Goal: Information Seeking & Learning: Learn about a topic

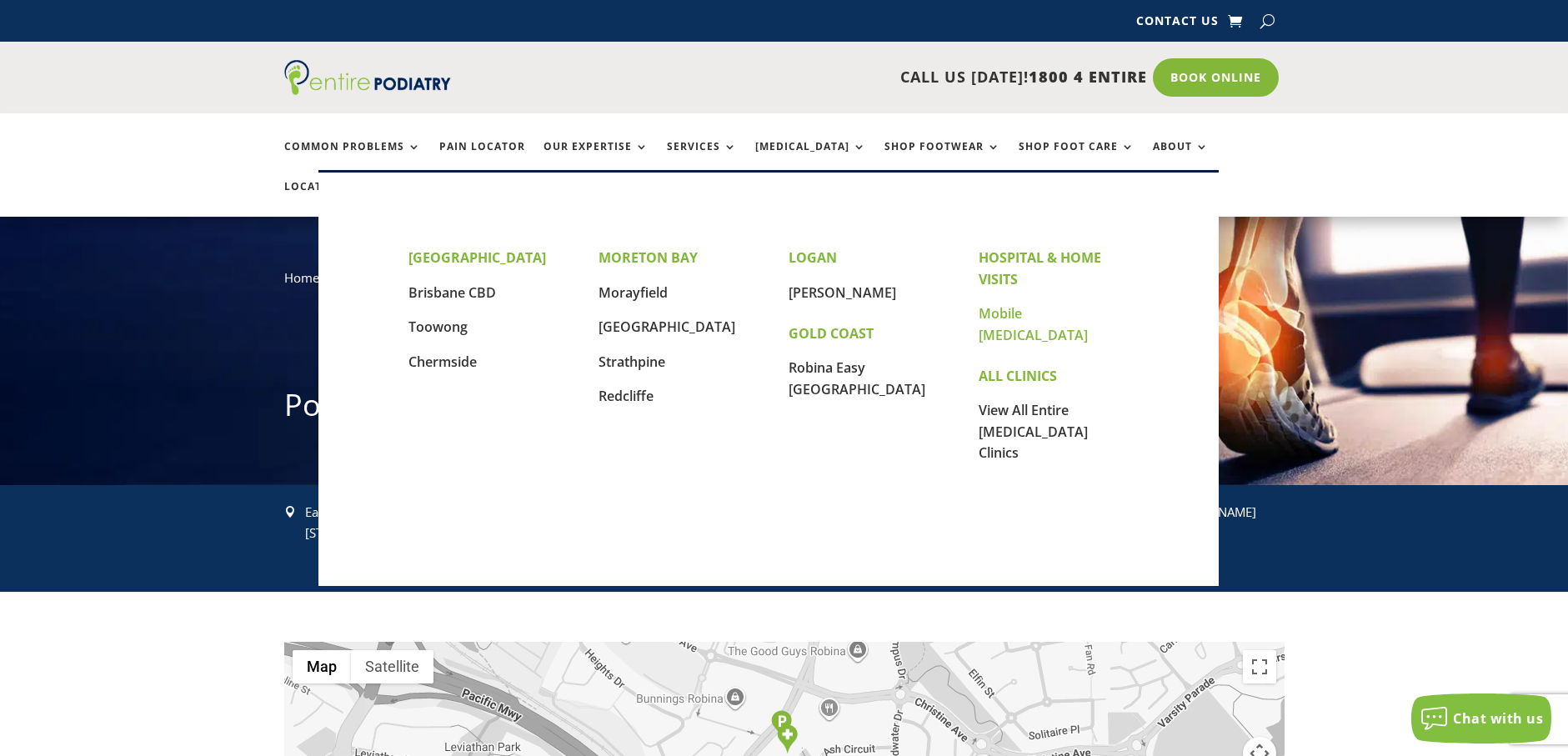
click at [1051, 311] on link "Mobile [MEDICAL_DATA]" at bounding box center [1033, 324] width 109 height 40
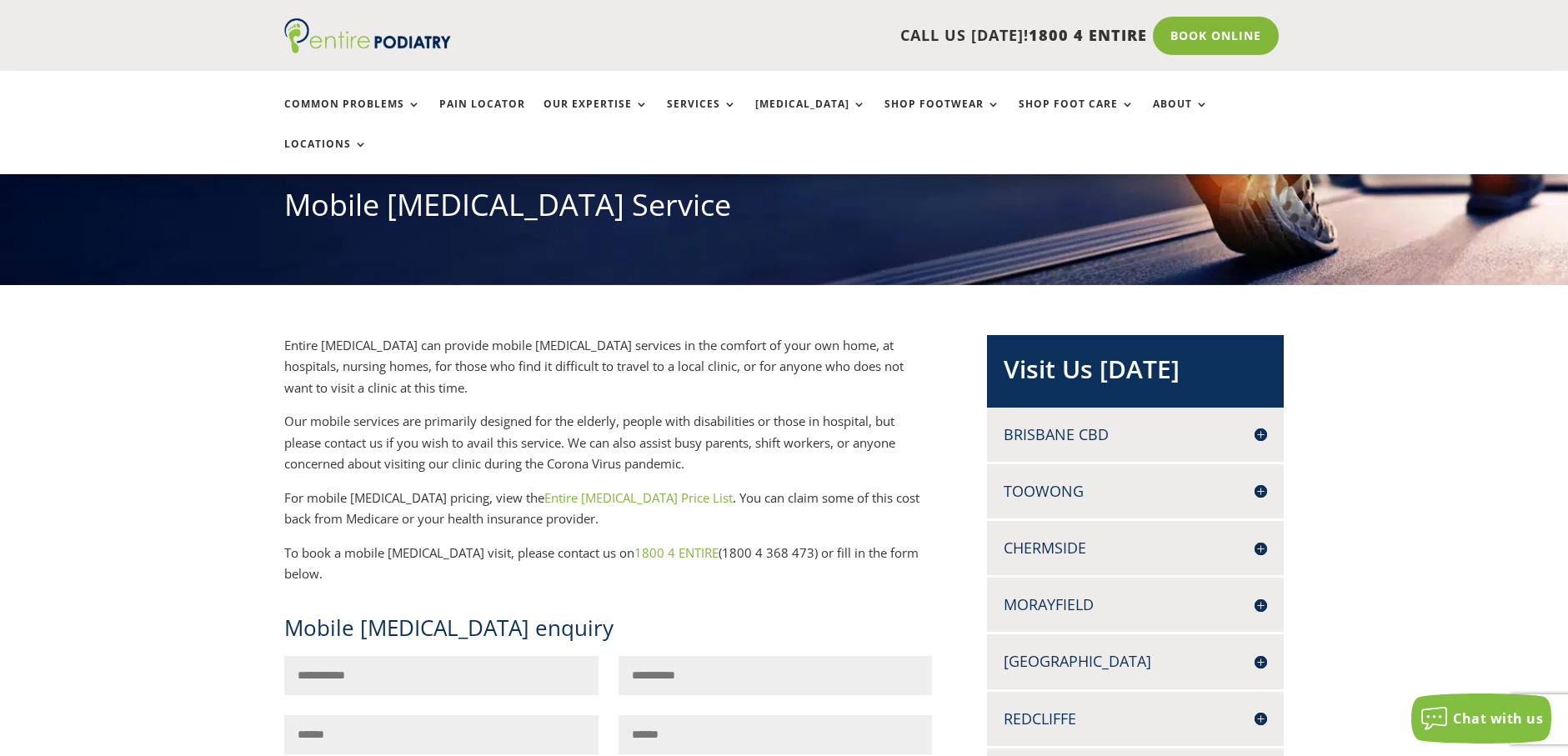
scroll to position [267, 0]
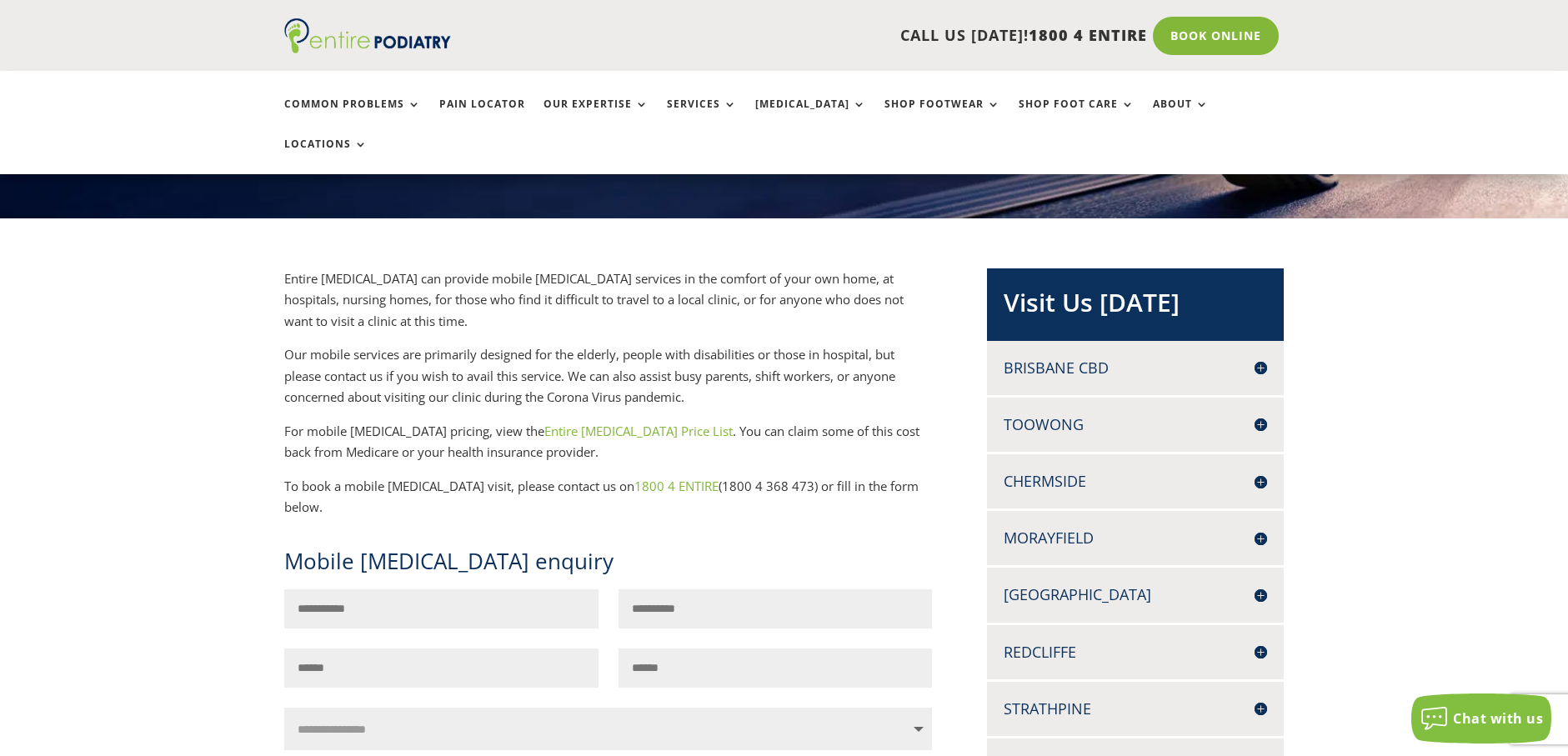
click at [571, 423] on link "Entire Podiatry Price List" at bounding box center [638, 431] width 188 height 16
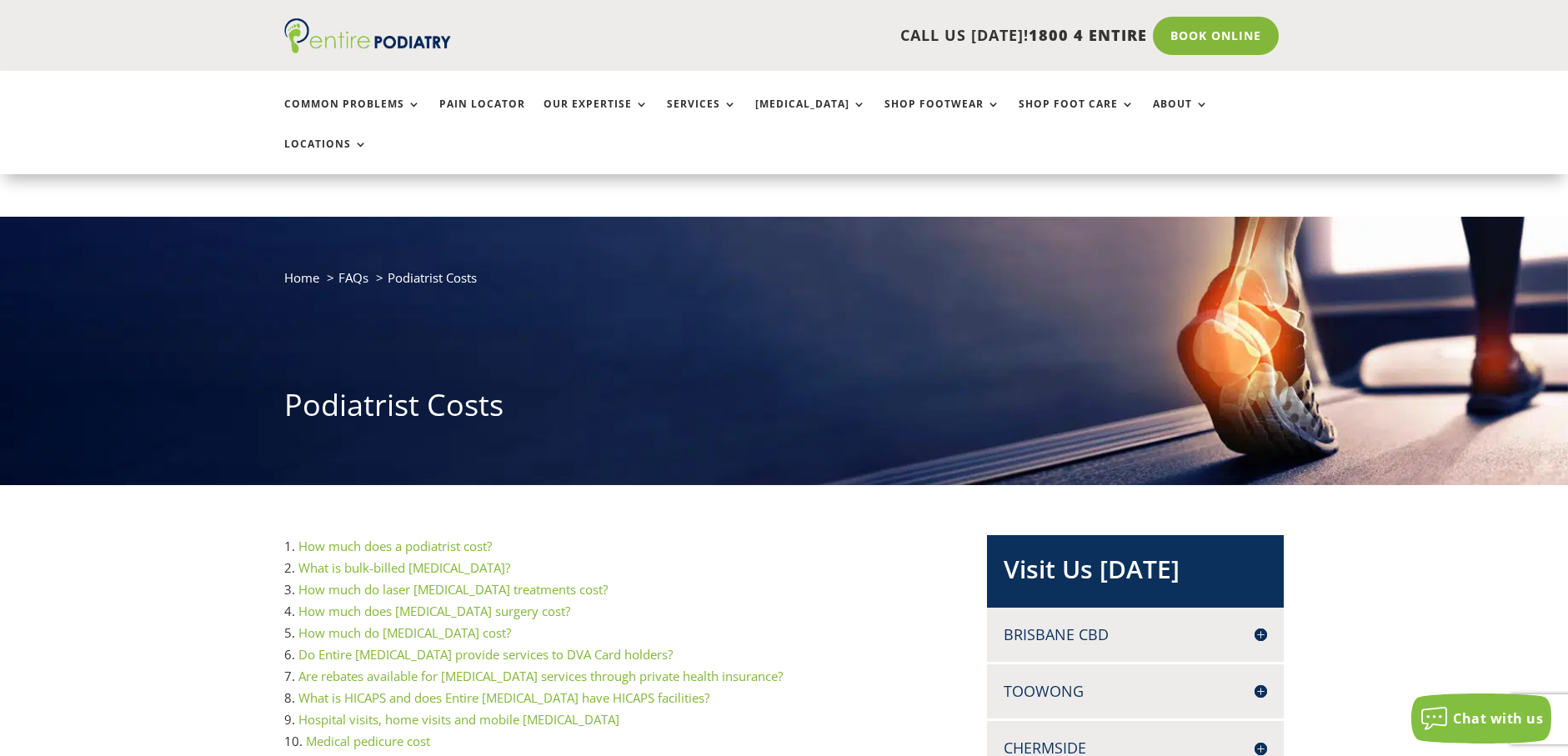
scroll to position [134, 0]
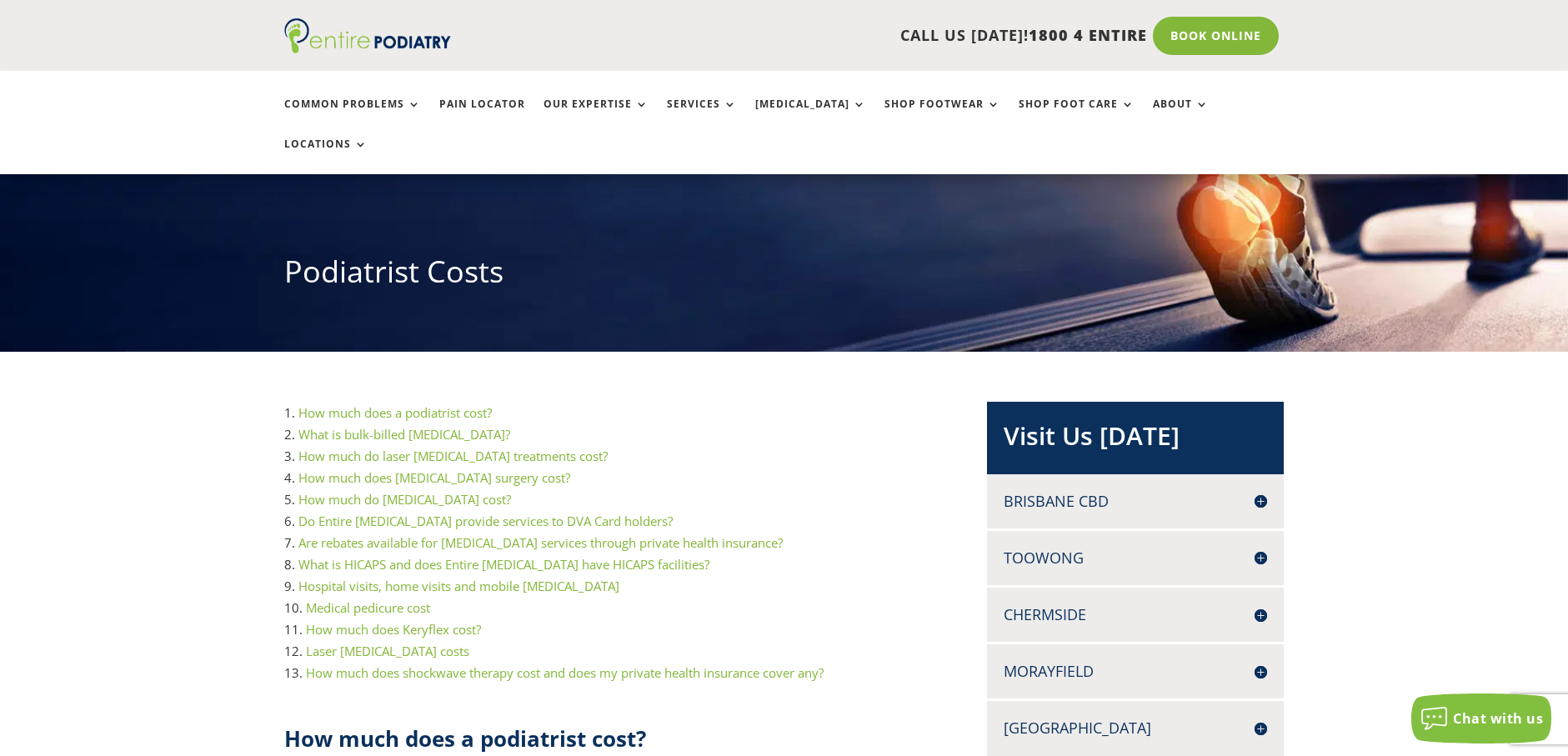
click at [1258, 492] on h4 "Brisbane CBD" at bounding box center [1135, 502] width 264 height 21
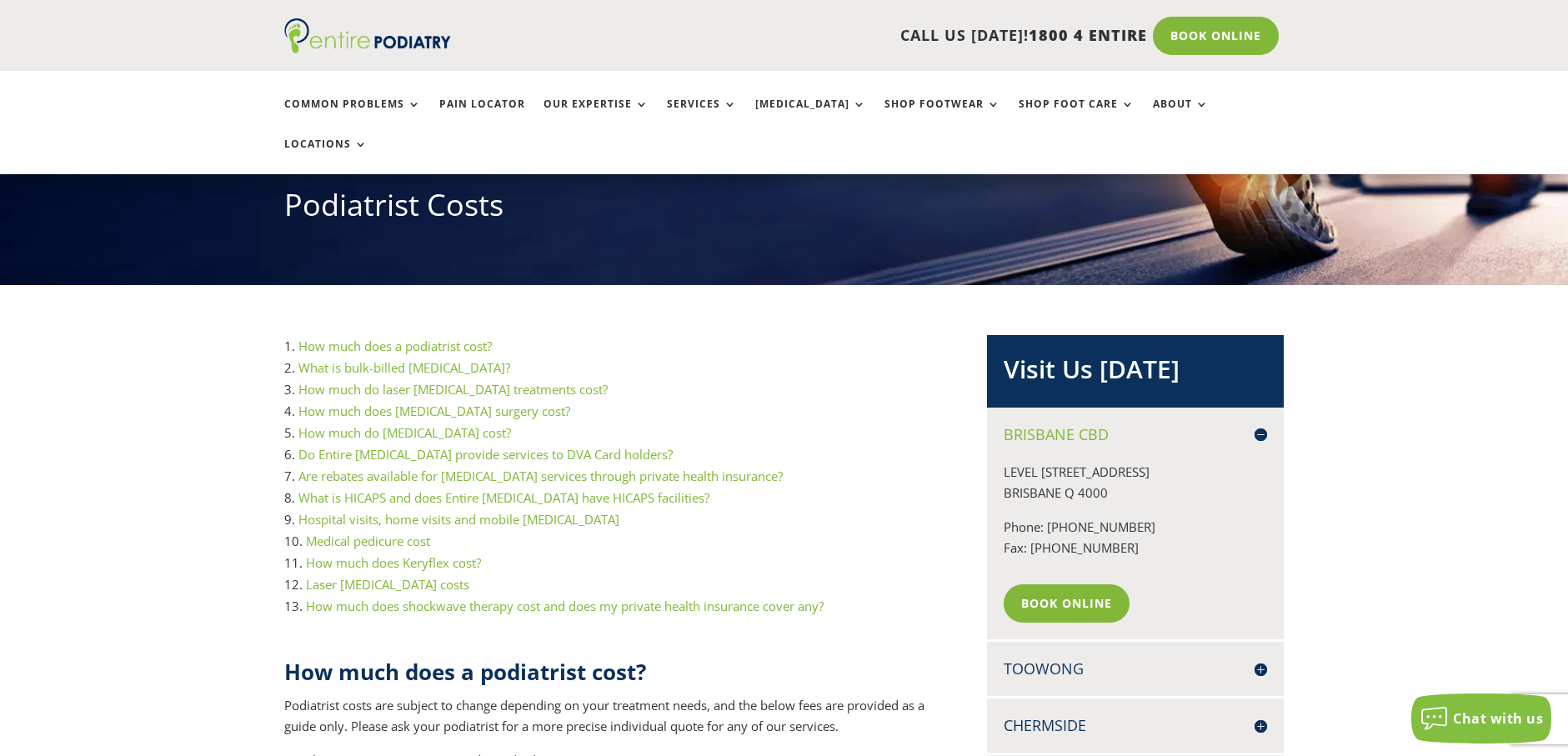
scroll to position [401, 0]
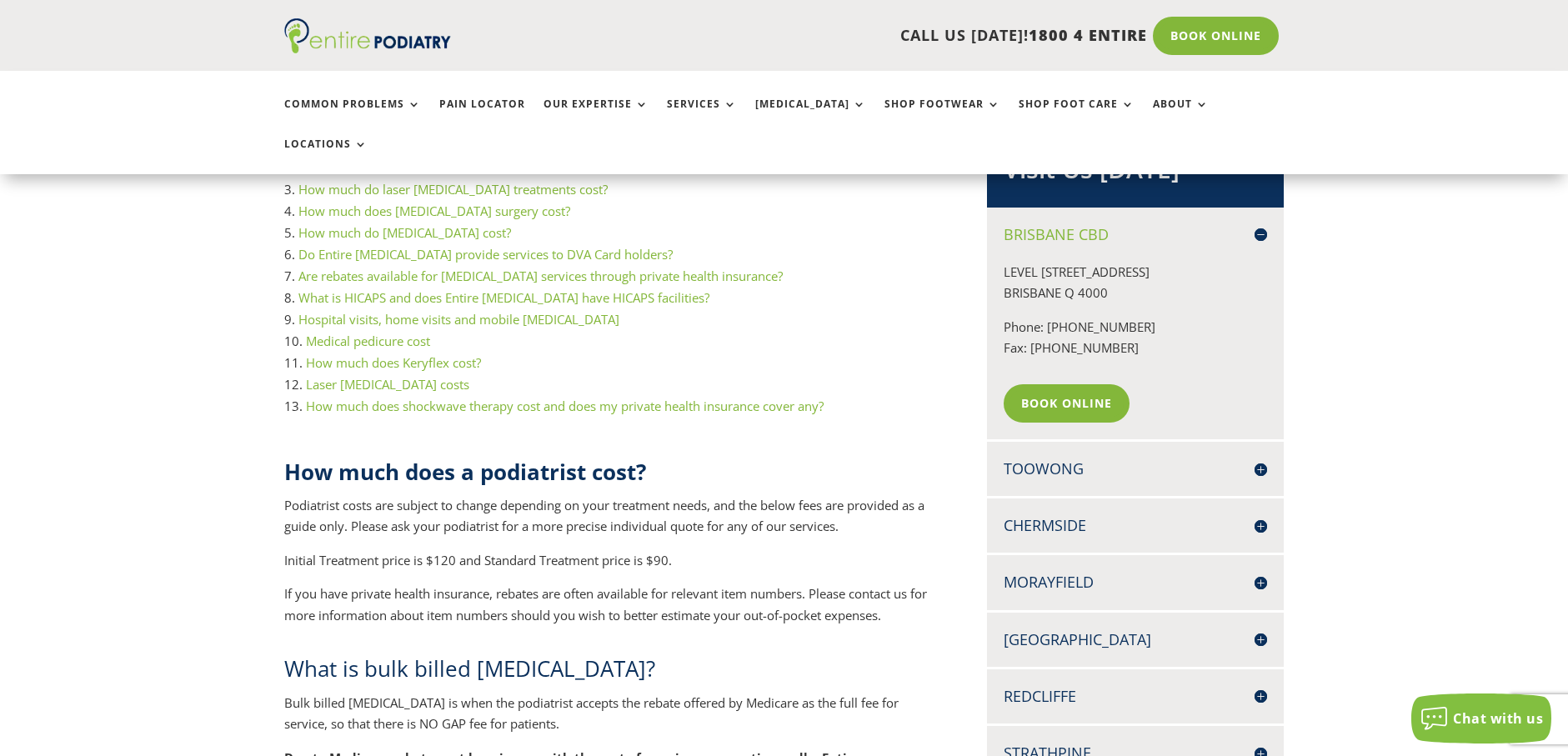
click at [1259, 459] on h4 "Toowong" at bounding box center [1135, 469] width 264 height 21
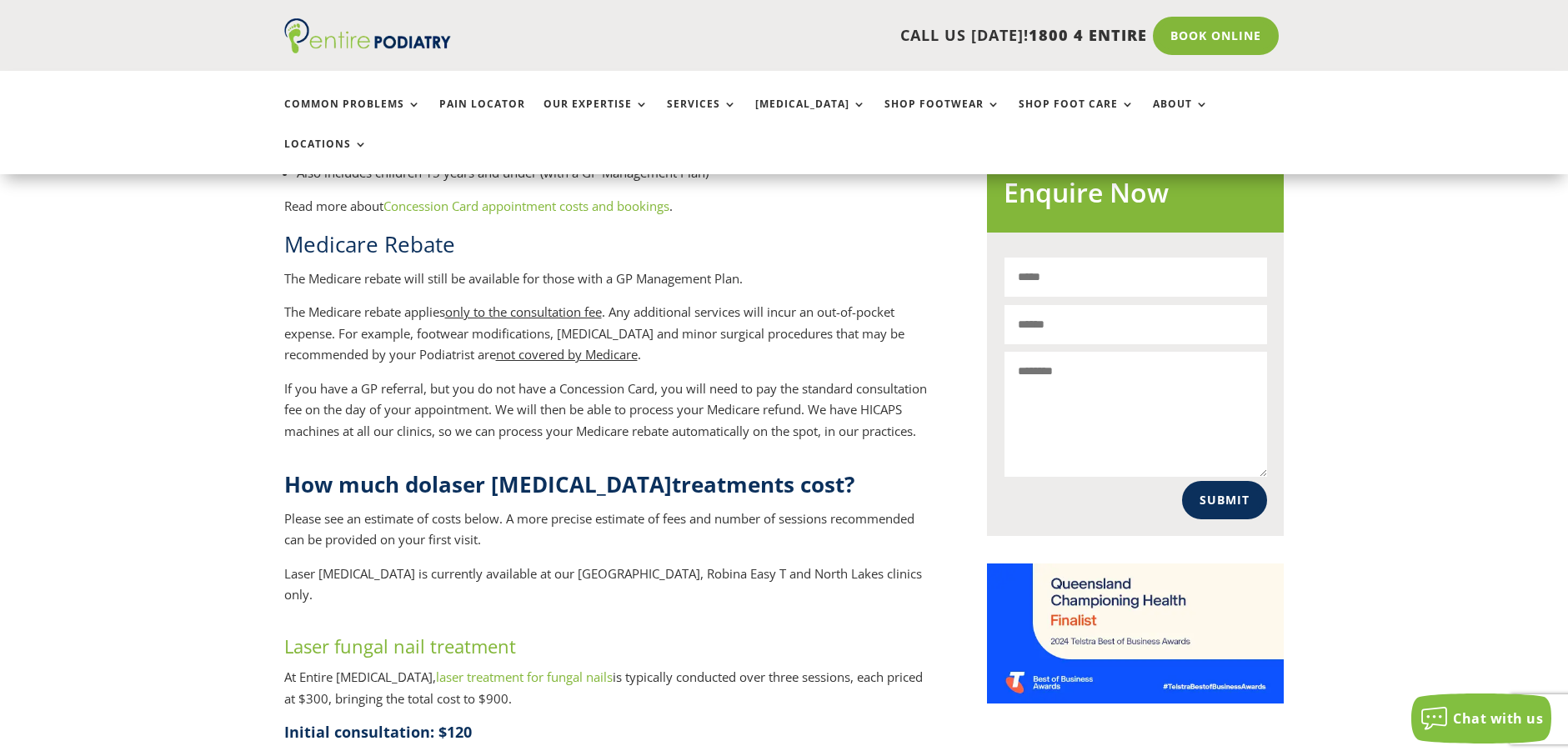
scroll to position [1201, 0]
